Goal: Task Accomplishment & Management: Manage account settings

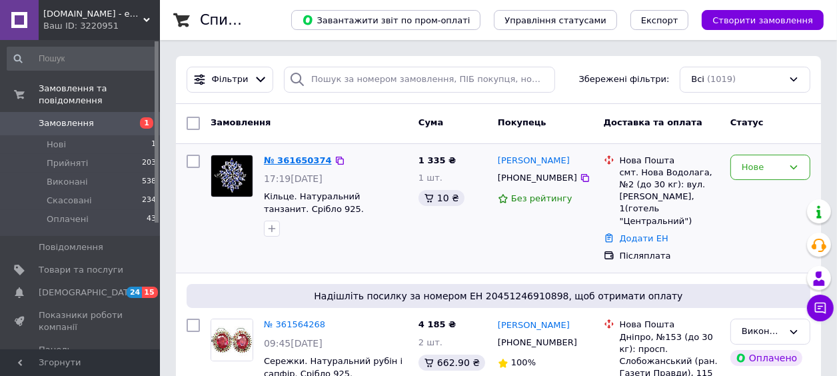
click at [304, 162] on link "№ 361650374" at bounding box center [298, 160] width 68 height 10
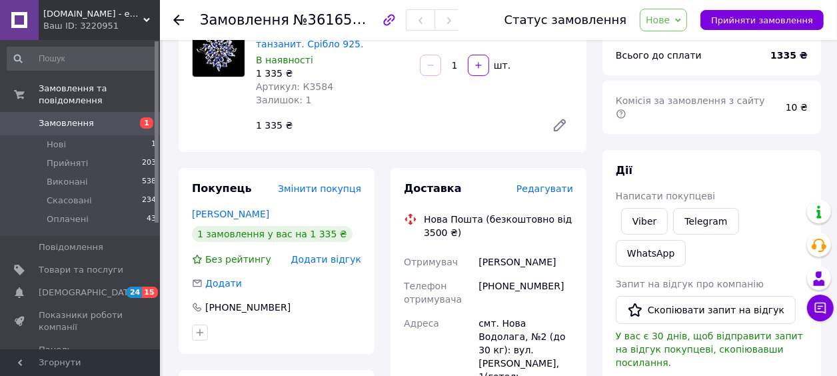
scroll to position [61, 0]
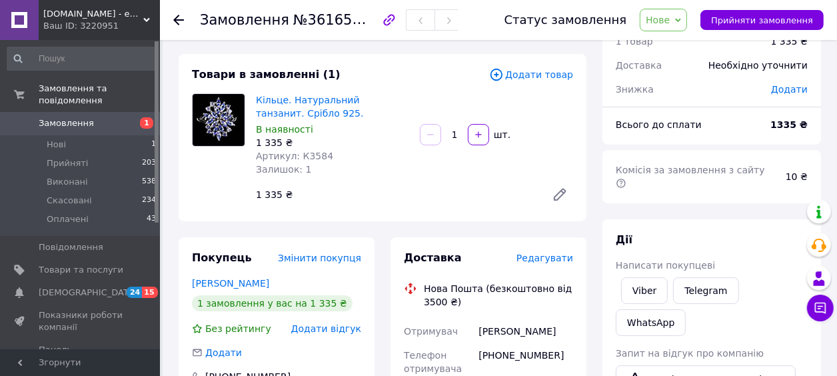
click at [663, 20] on span "Нове" at bounding box center [658, 20] width 24 height 11
click at [675, 55] on li "Прийнято" at bounding box center [670, 47] width 61 height 20
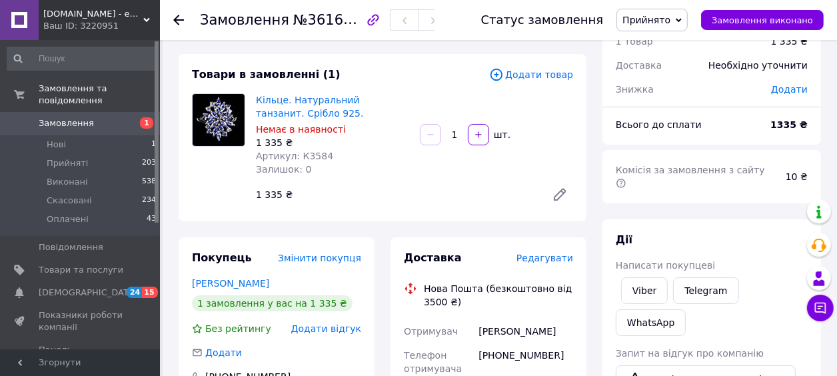
click at [174, 16] on icon at bounding box center [178, 20] width 11 height 11
